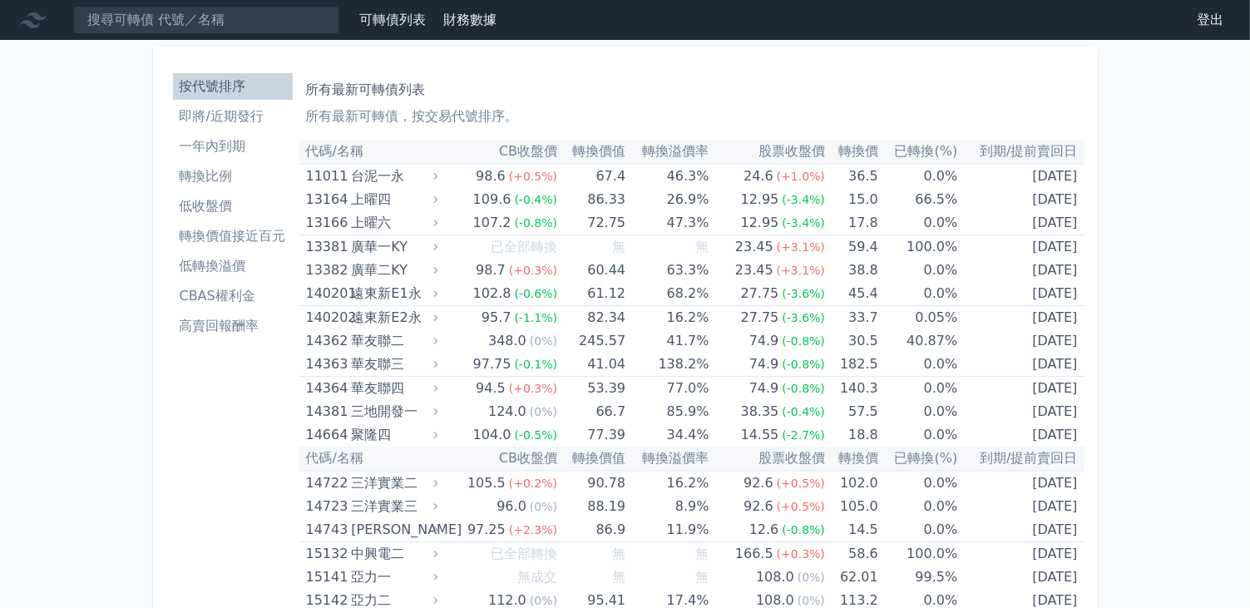
click at [228, 124] on li "即將/近期發行" at bounding box center [233, 116] width 120 height 20
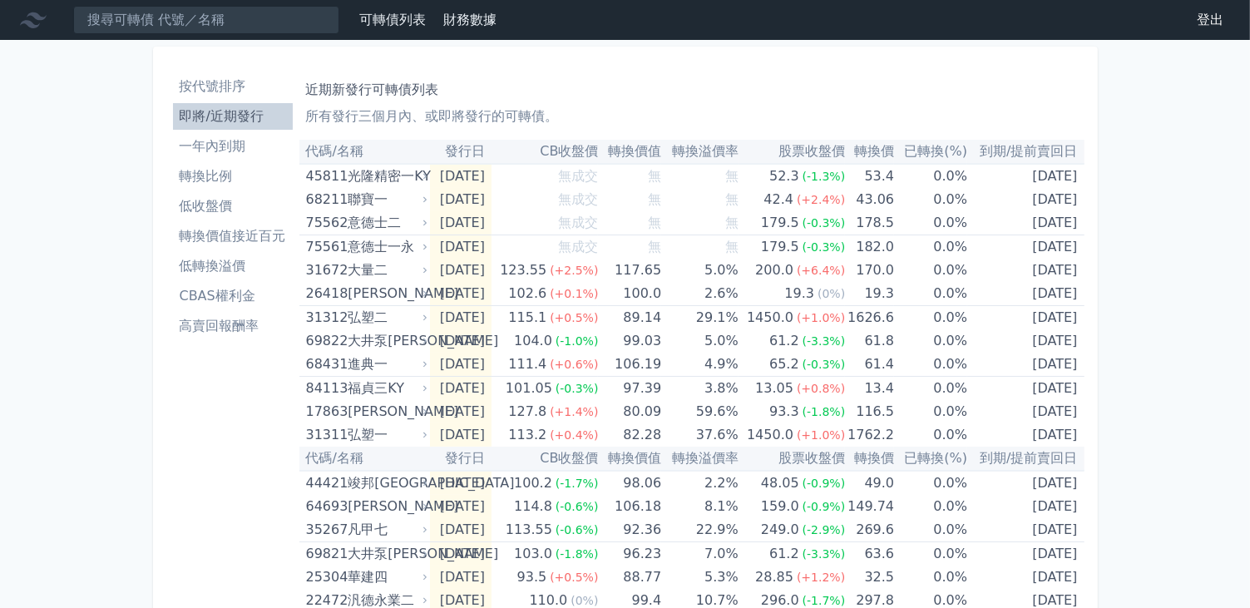
click at [0, 269] on html "可轉債列表 財務數據 可轉債列表 財務數據 登出 登出 按代號排序 即將/近期發行 一年內到期 轉換比例 低收盤價 轉換價值接近百元" at bounding box center [625, 579] width 1250 height 1158
